Goal: Navigation & Orientation: Find specific page/section

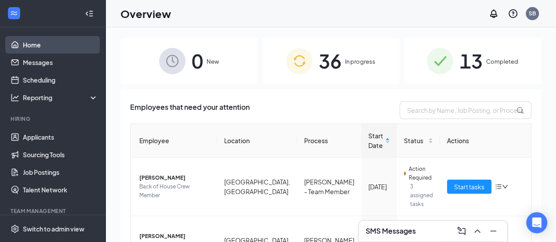
click at [40, 44] on link "Home" at bounding box center [60, 45] width 75 height 18
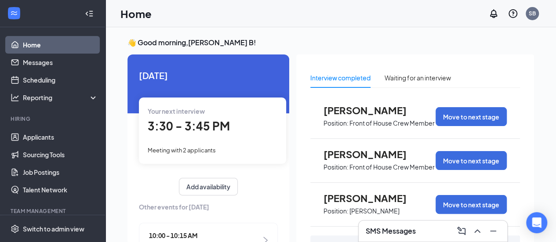
click at [23, 36] on link "Home" at bounding box center [60, 45] width 75 height 18
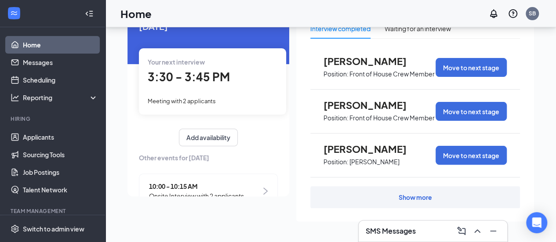
scroll to position [49, 0]
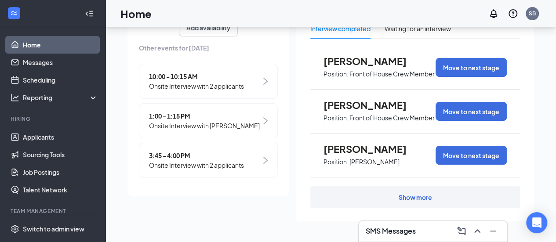
click at [195, 159] on span "3:45 - 4:00 PM" at bounding box center [196, 156] width 95 height 10
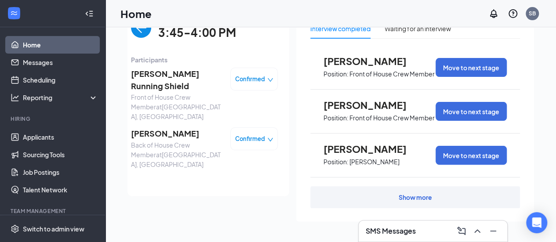
scroll to position [0, 0]
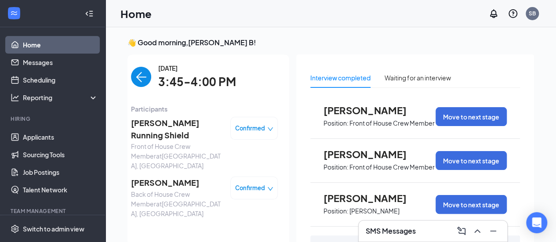
click at [135, 77] on img "back-button" at bounding box center [141, 77] width 20 height 20
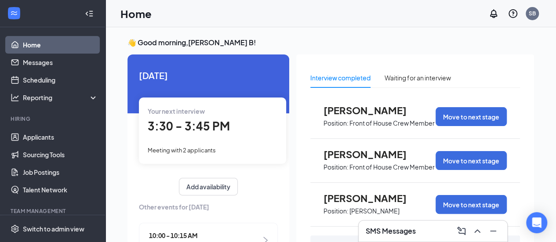
click at [206, 147] on span "Meeting with 2 applicants" at bounding box center [182, 150] width 68 height 7
